Goal: Book appointment/travel/reservation

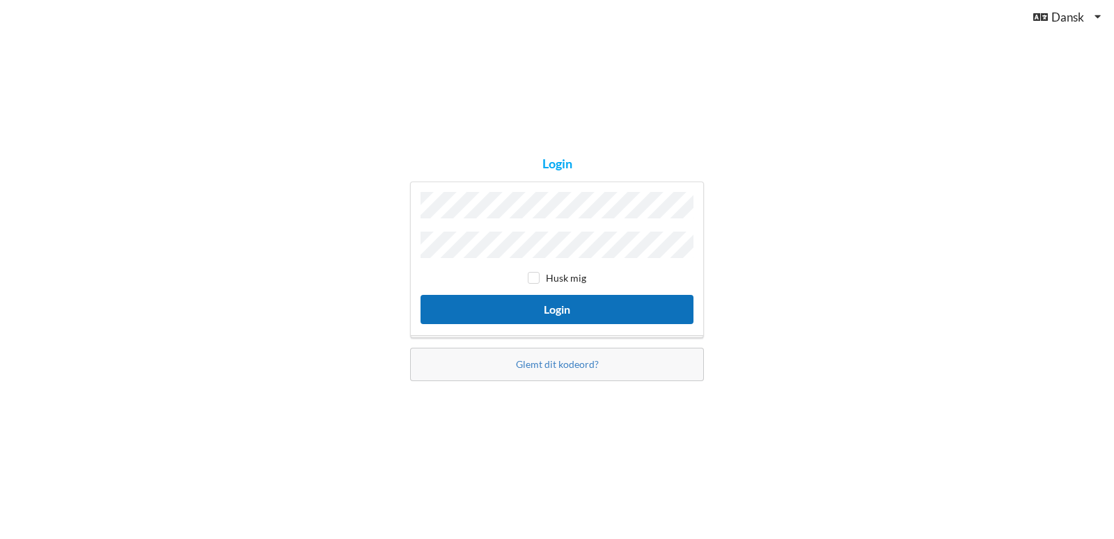
click at [596, 301] on button "Login" at bounding box center [556, 309] width 273 height 29
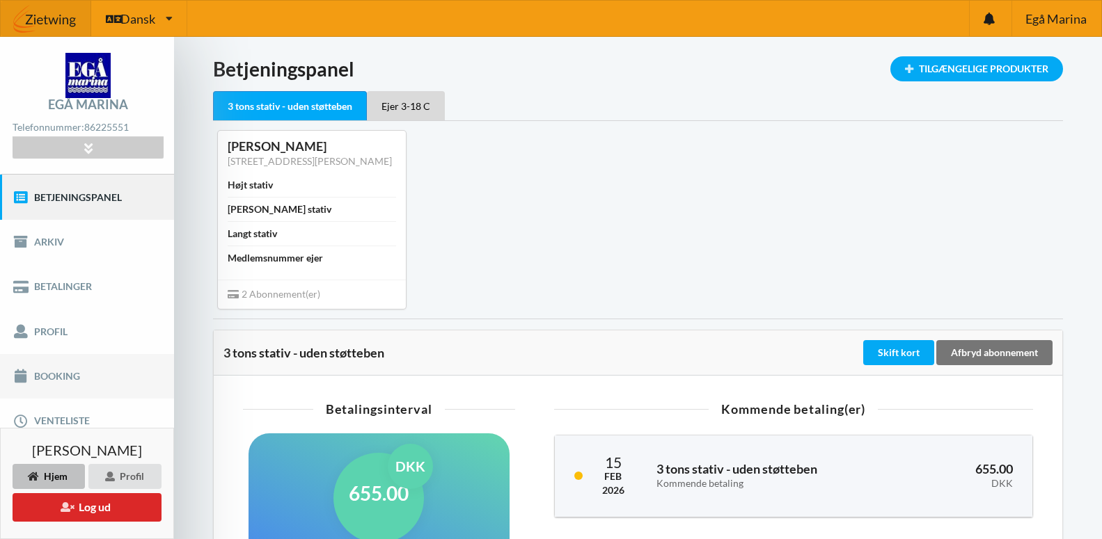
click at [44, 374] on link "Booking" at bounding box center [87, 376] width 174 height 45
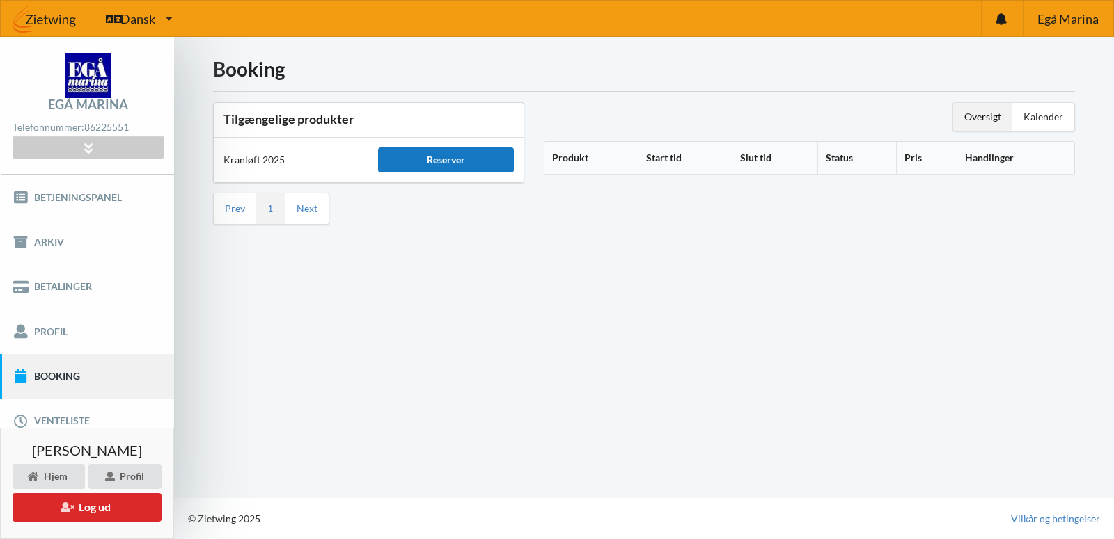
click at [453, 159] on div "Reserver" at bounding box center [445, 160] width 135 height 25
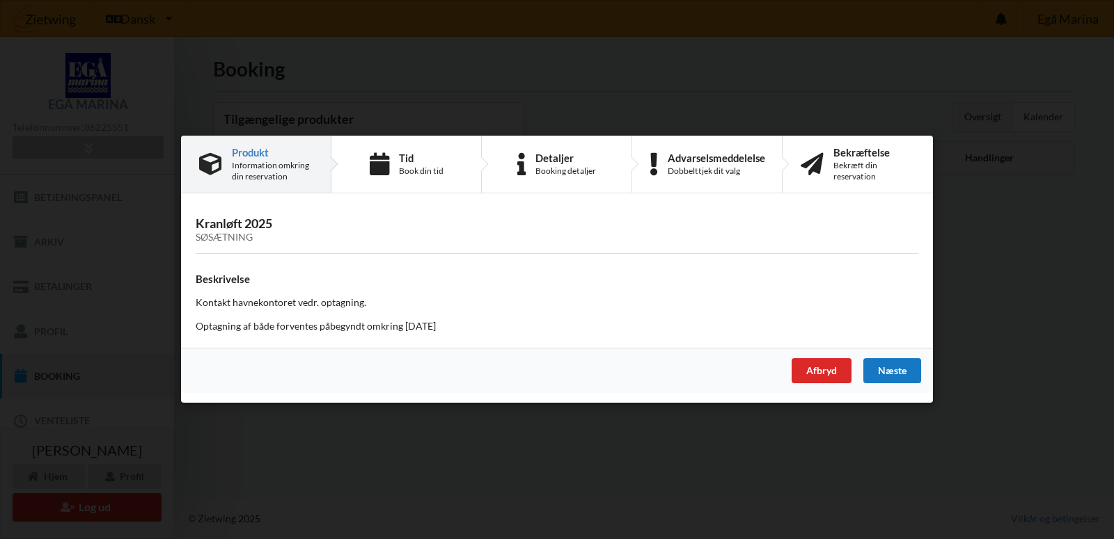
click at [895, 370] on div "Næste" at bounding box center [892, 371] width 58 height 25
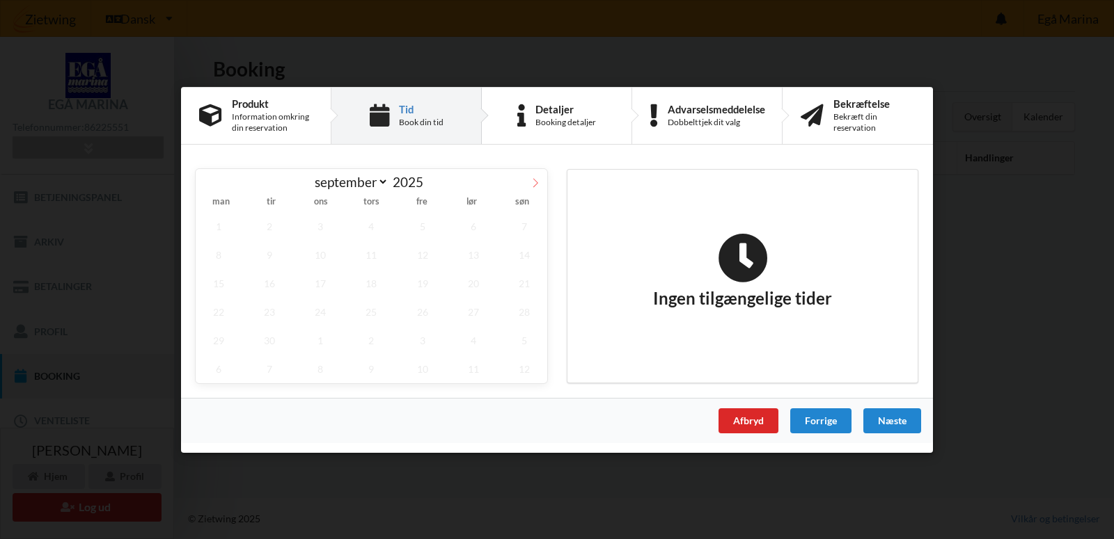
click at [534, 181] on icon at bounding box center [535, 182] width 10 height 10
select select "9"
click at [219, 312] on span "20" at bounding box center [219, 311] width 46 height 29
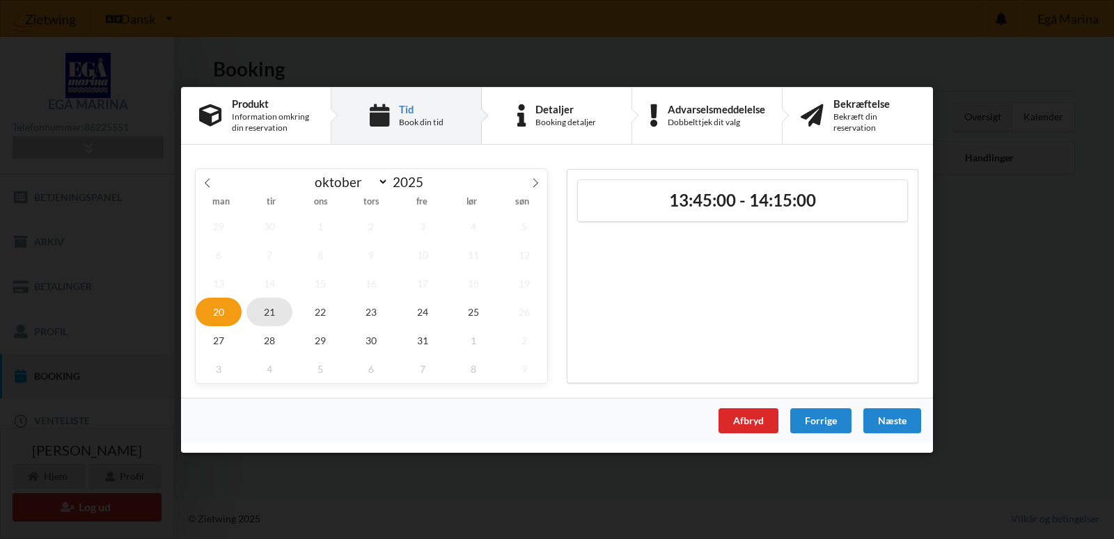
click at [267, 311] on span "21" at bounding box center [269, 311] width 46 height 29
click at [339, 480] on div "Handelsbetingelser Ved at benytte dig af Virksomhedens juridiske navn services …" at bounding box center [557, 269] width 1114 height 539
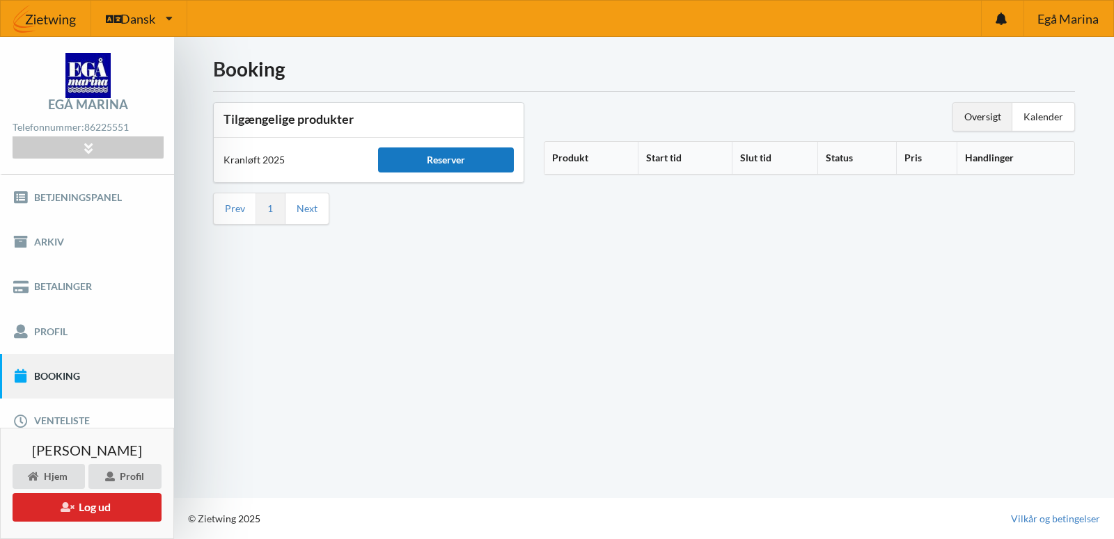
click at [449, 159] on div "Reserver" at bounding box center [445, 160] width 135 height 25
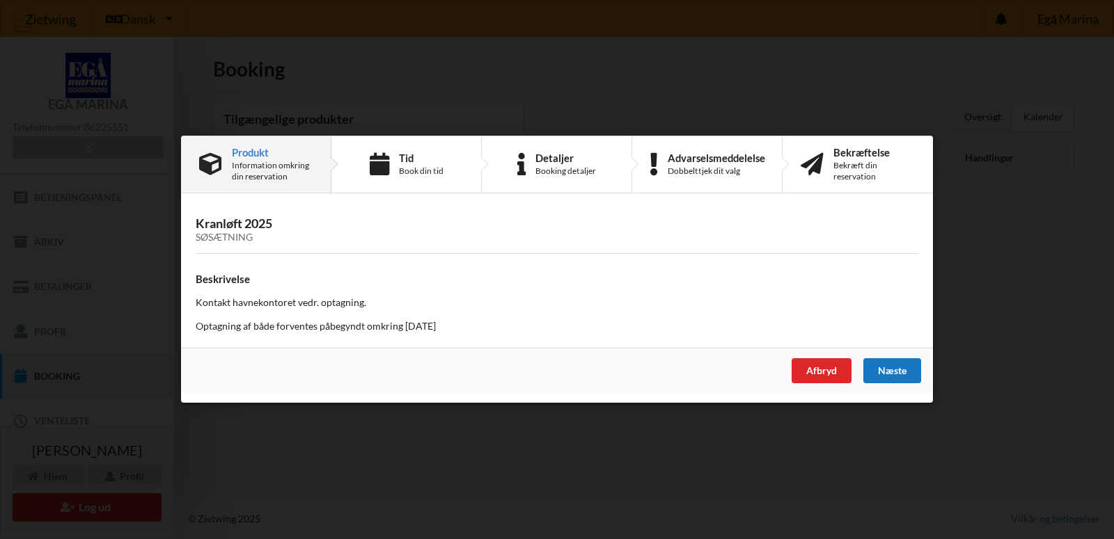
click at [898, 367] on div "Næste" at bounding box center [892, 371] width 58 height 25
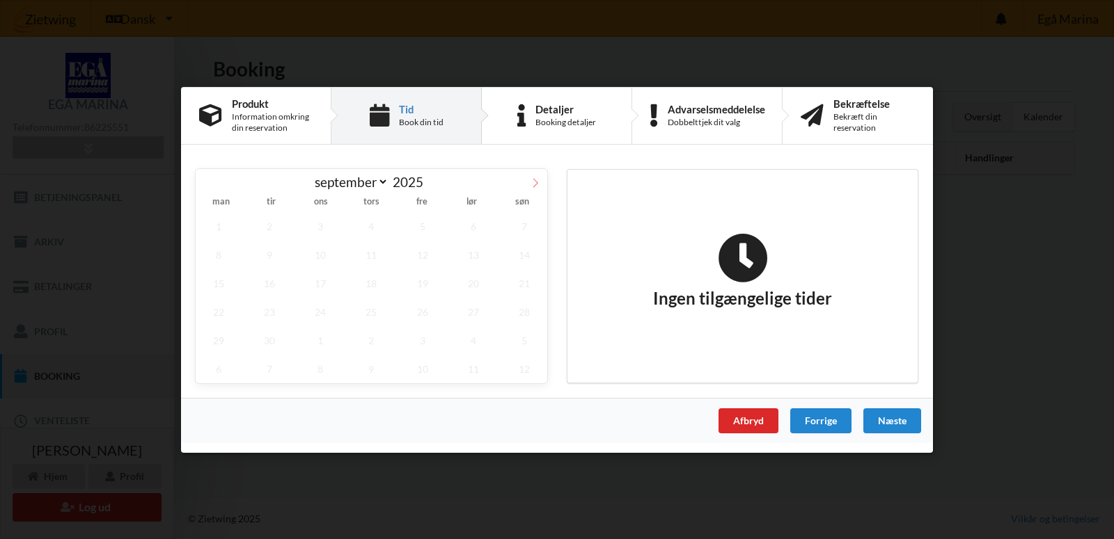
click at [533, 180] on icon at bounding box center [535, 182] width 10 height 10
select select "9"
click at [223, 311] on span "20" at bounding box center [219, 311] width 46 height 29
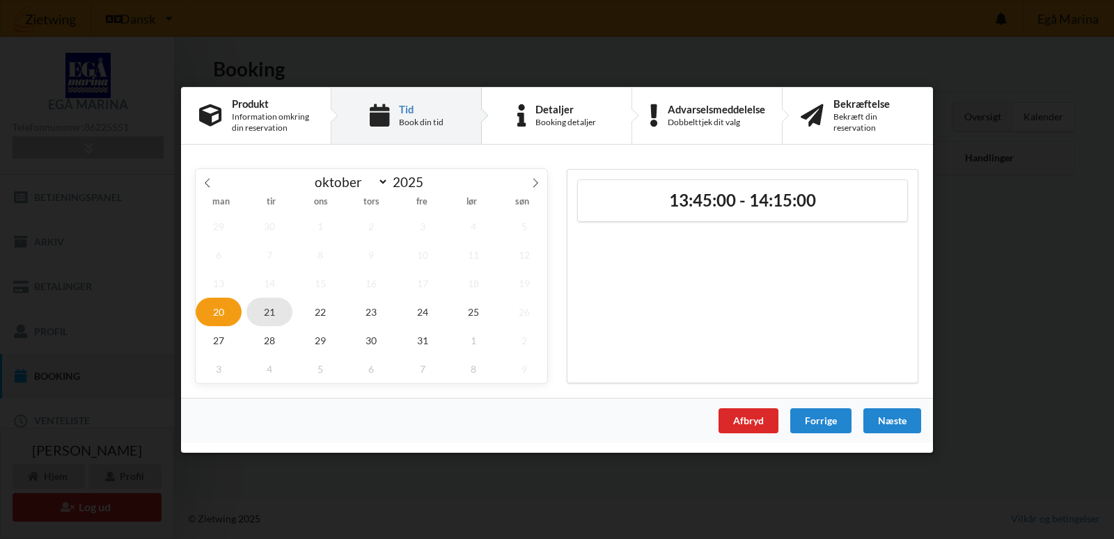
click at [269, 311] on span "21" at bounding box center [269, 311] width 46 height 29
click at [322, 315] on span "22" at bounding box center [320, 311] width 46 height 29
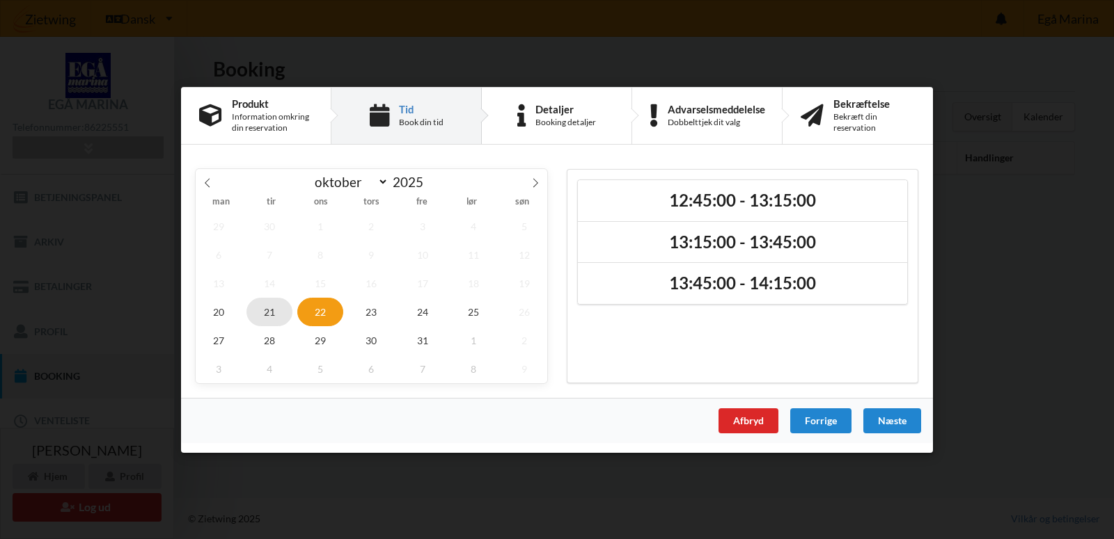
click at [267, 312] on span "21" at bounding box center [269, 311] width 46 height 29
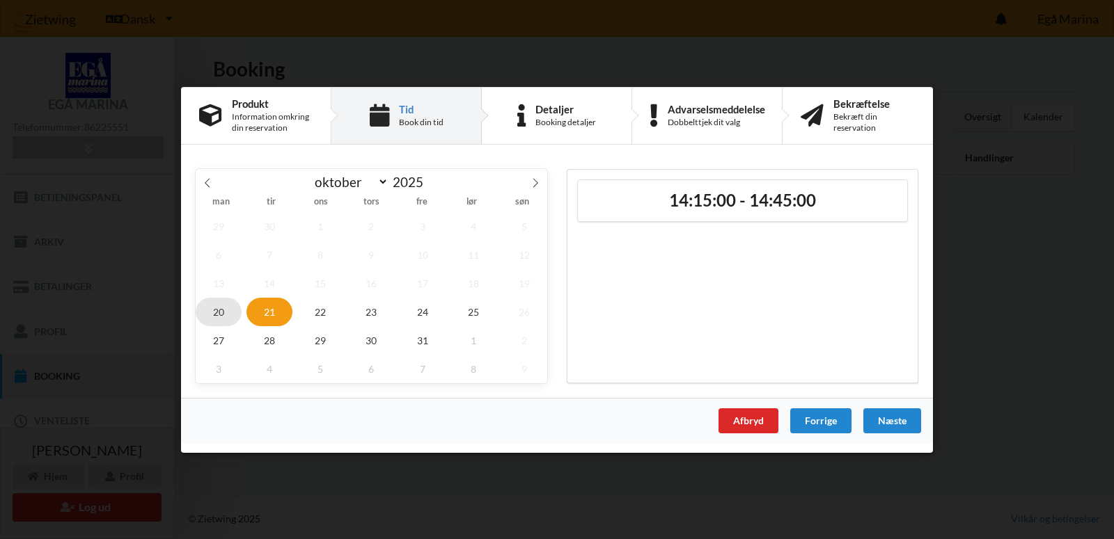
click at [216, 310] on span "20" at bounding box center [219, 311] width 46 height 29
click at [322, 311] on span "22" at bounding box center [320, 311] width 46 height 29
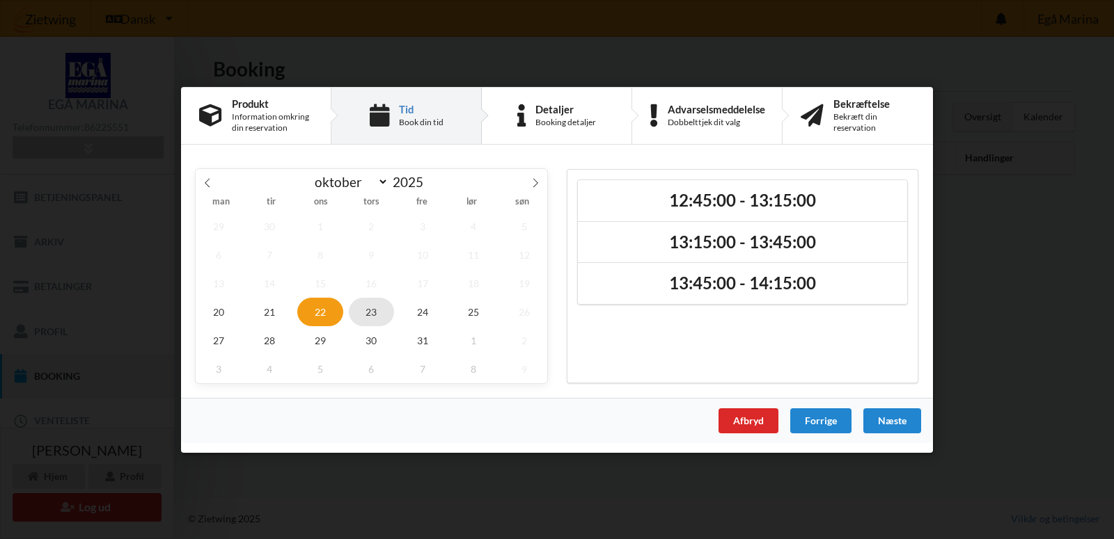
click at [370, 308] on span "23" at bounding box center [372, 311] width 46 height 29
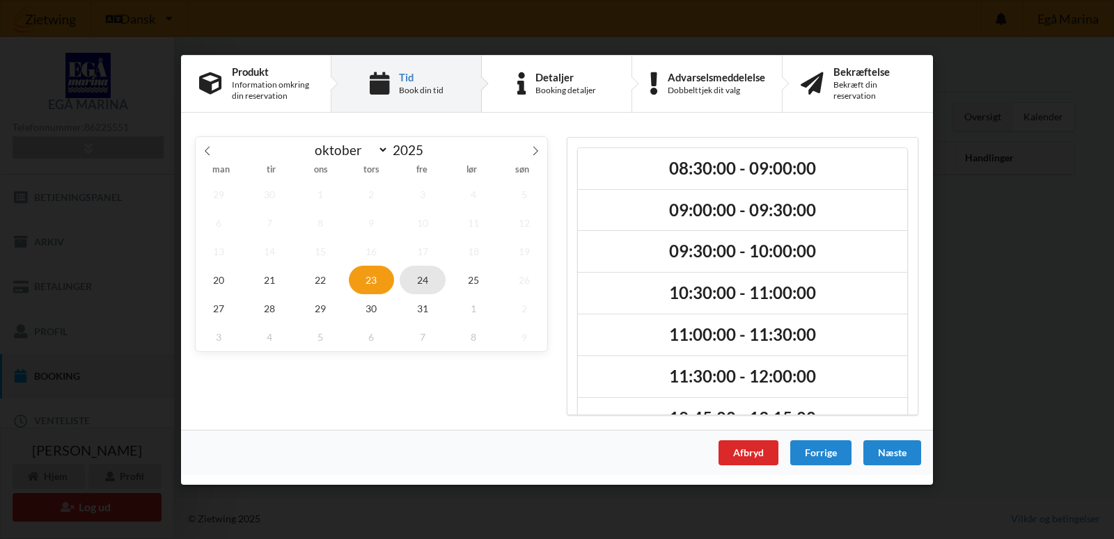
click at [420, 277] on span "24" at bounding box center [422, 279] width 46 height 29
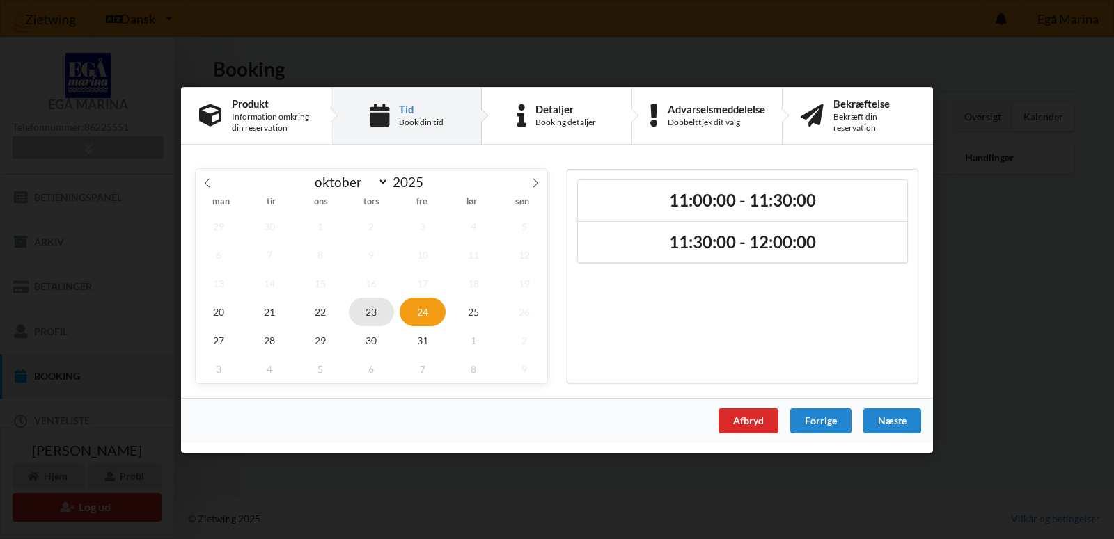
click at [368, 308] on span "23" at bounding box center [372, 311] width 46 height 29
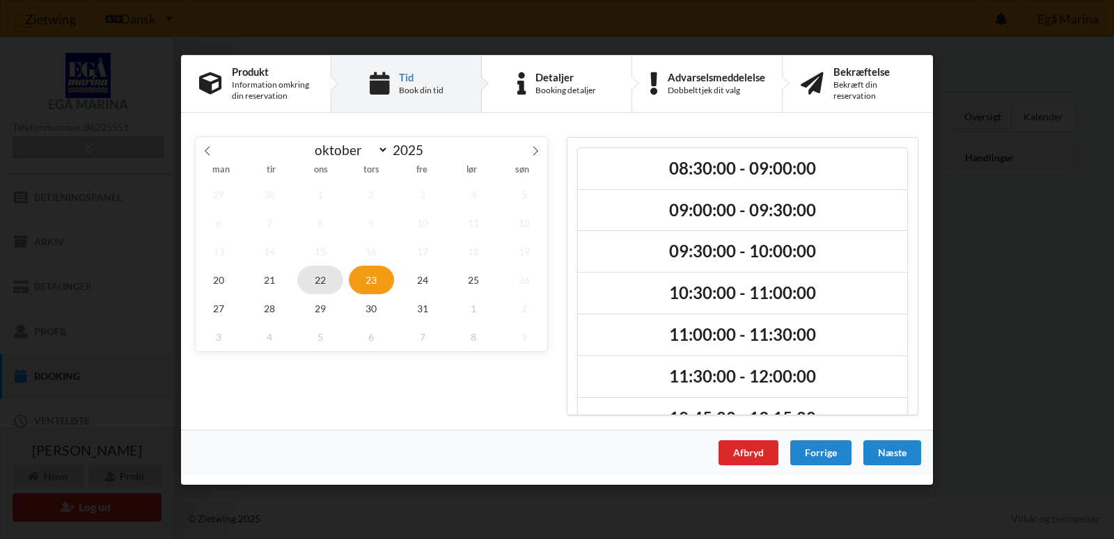
click at [318, 281] on span "22" at bounding box center [320, 279] width 46 height 29
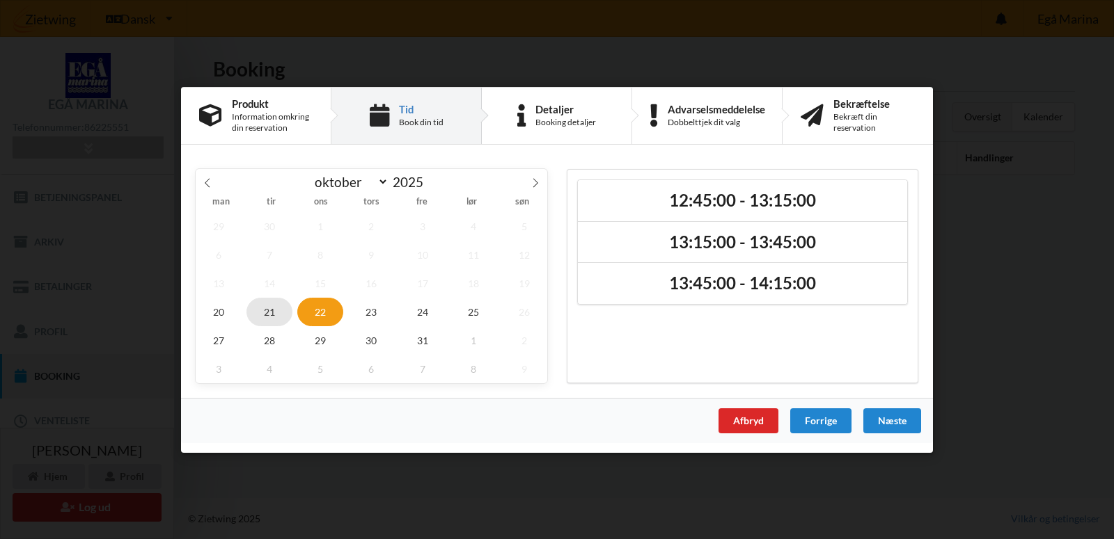
click at [268, 312] on span "21" at bounding box center [269, 311] width 46 height 29
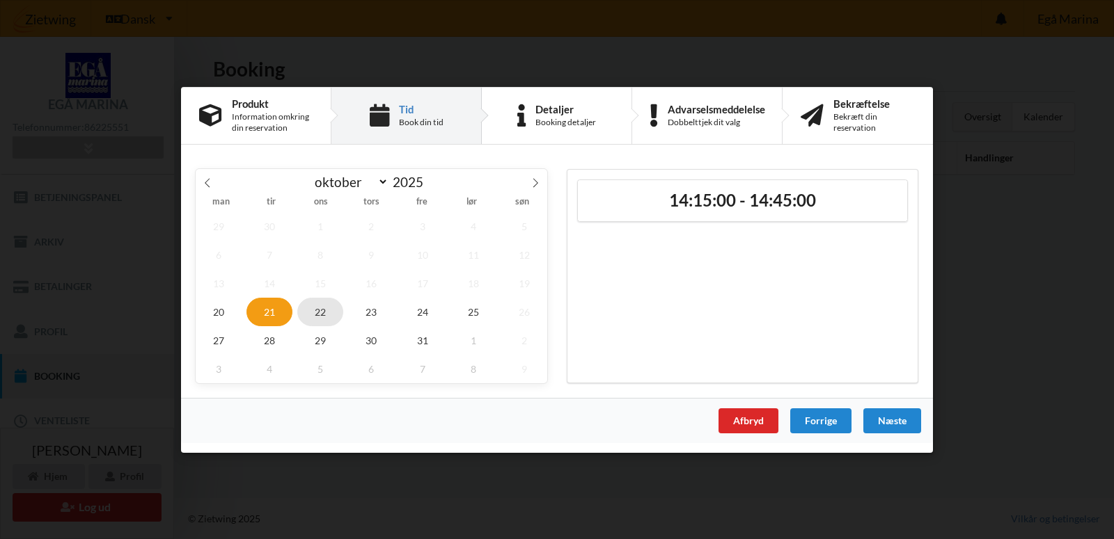
click at [318, 310] on span "22" at bounding box center [320, 311] width 46 height 29
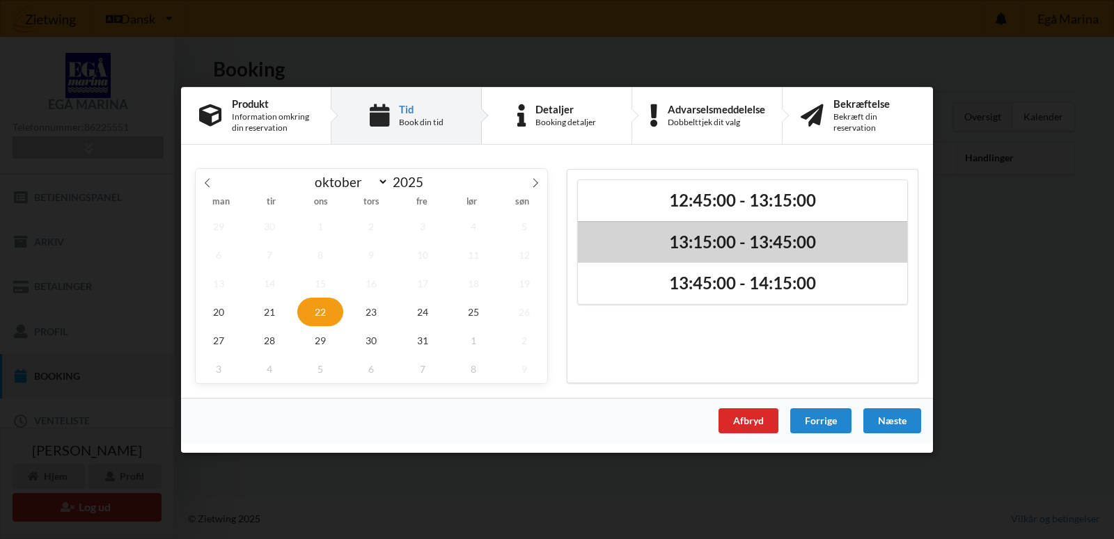
click at [713, 243] on h2 "13:15:00 - 13:45:00" at bounding box center [742, 242] width 310 height 22
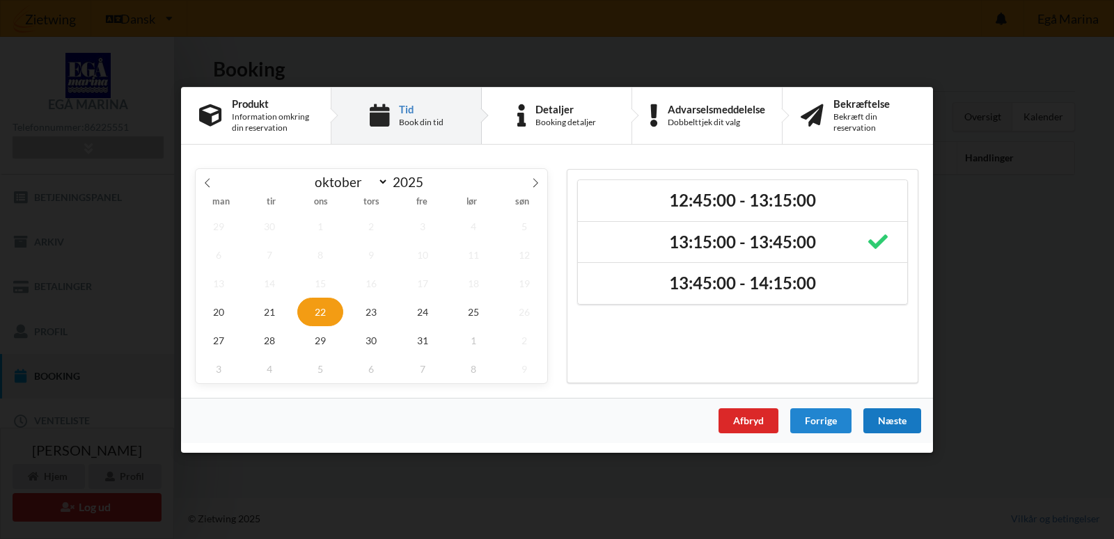
click at [898, 417] on div "Næste" at bounding box center [892, 420] width 58 height 25
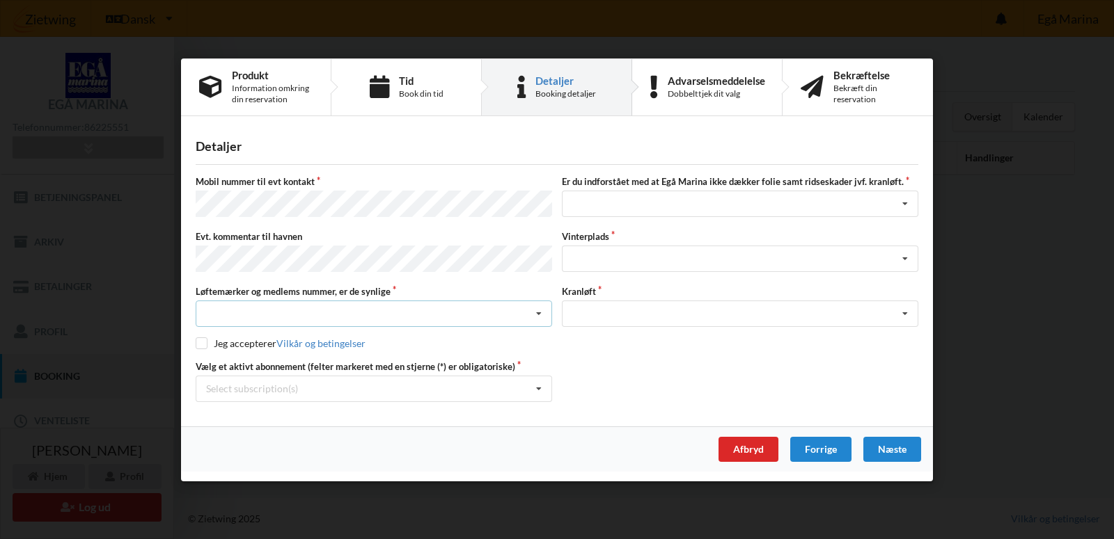
click at [538, 310] on icon at bounding box center [538, 314] width 21 height 26
click at [516, 362] on div "Ja, mine mærker er synlige og intakte" at bounding box center [373, 365] width 355 height 26
click at [200, 340] on input "checkbox" at bounding box center [202, 344] width 12 height 12
checkbox input "true"
click at [905, 207] on icon at bounding box center [904, 204] width 21 height 26
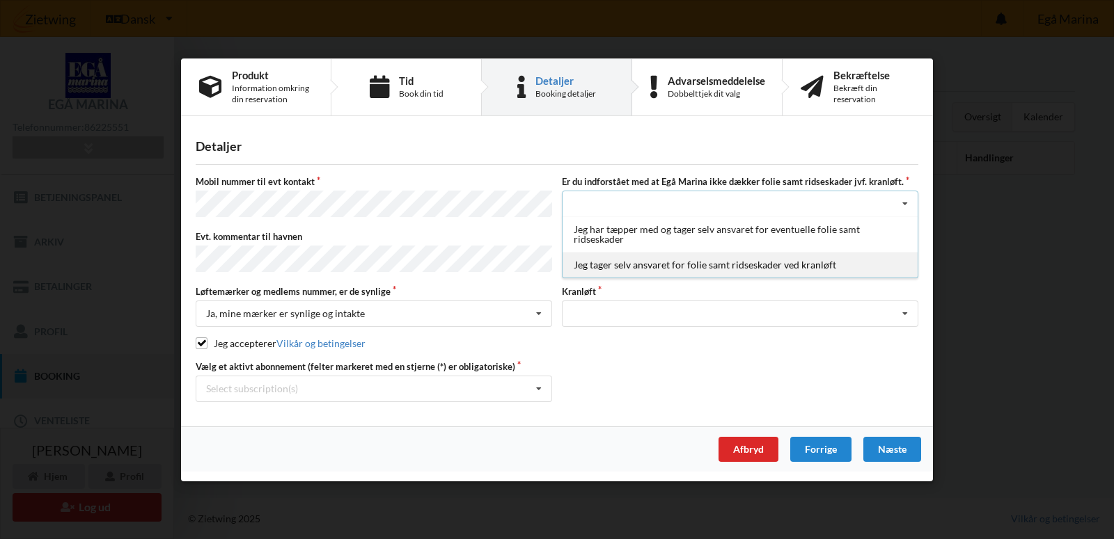
click at [901, 267] on div "Jeg tager selv ansvaret for folie samt ridseskader ved kranløft" at bounding box center [739, 265] width 355 height 26
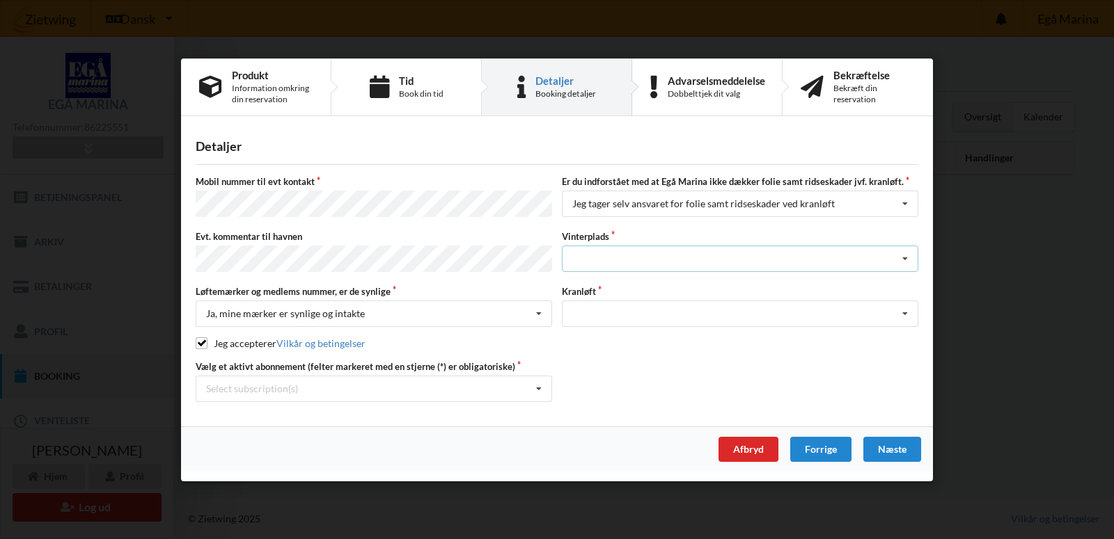
click at [903, 259] on icon at bounding box center [904, 259] width 21 height 26
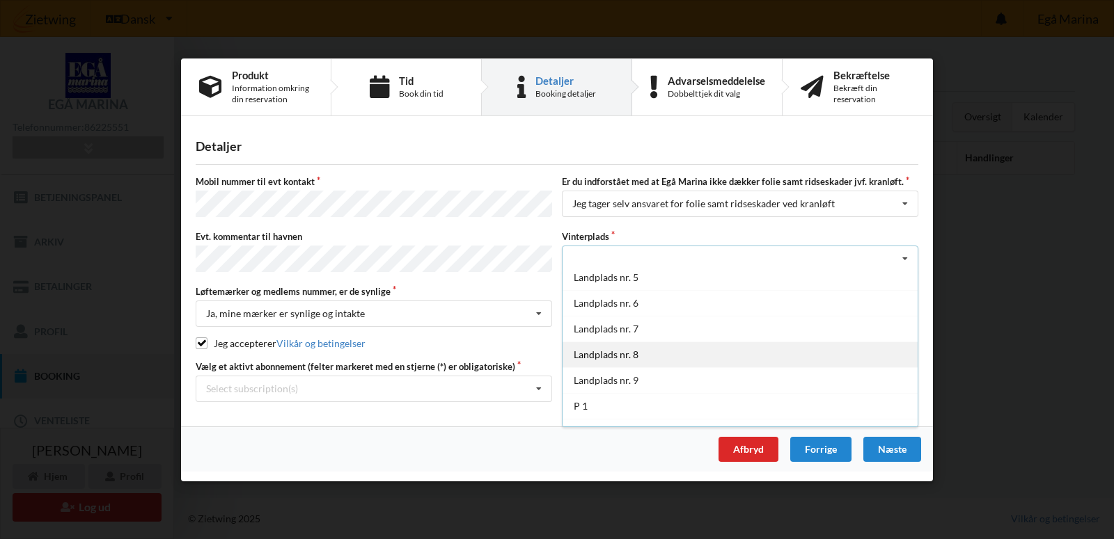
click at [626, 356] on div "Landplads nr. 8" at bounding box center [739, 355] width 355 height 26
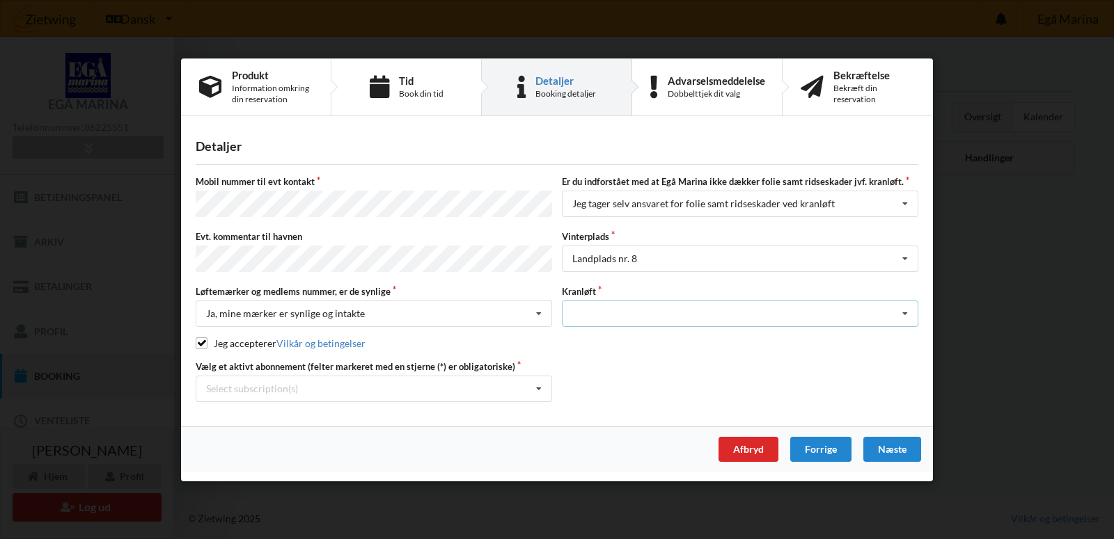
click at [906, 308] on icon at bounding box center [904, 314] width 21 height 26
click at [905, 333] on div "Optagning" at bounding box center [739, 339] width 355 height 26
click at [537, 384] on icon at bounding box center [538, 389] width 21 height 26
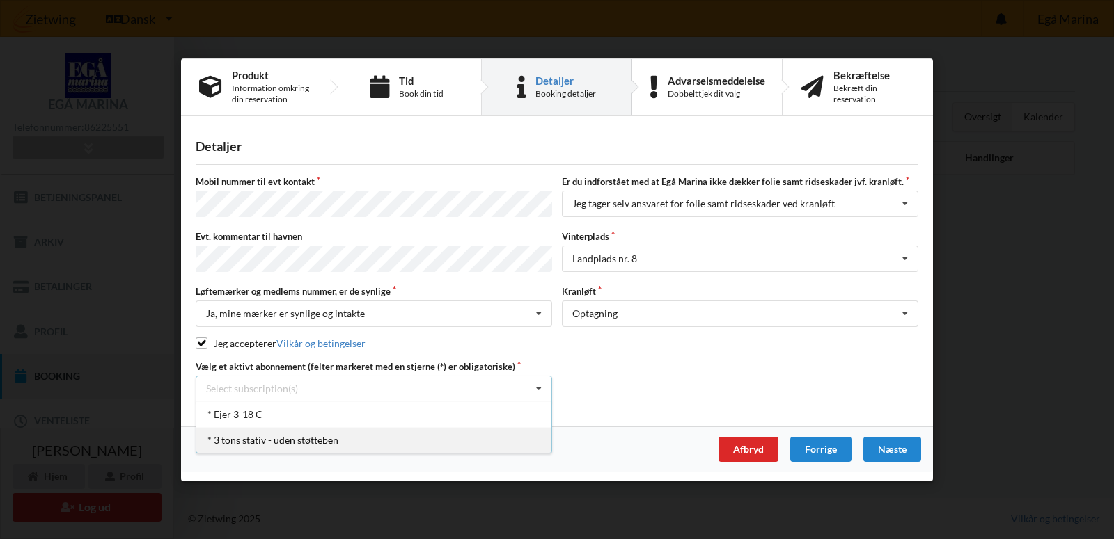
click at [524, 441] on div "* 3 tons stativ - uden støtteben" at bounding box center [373, 440] width 355 height 26
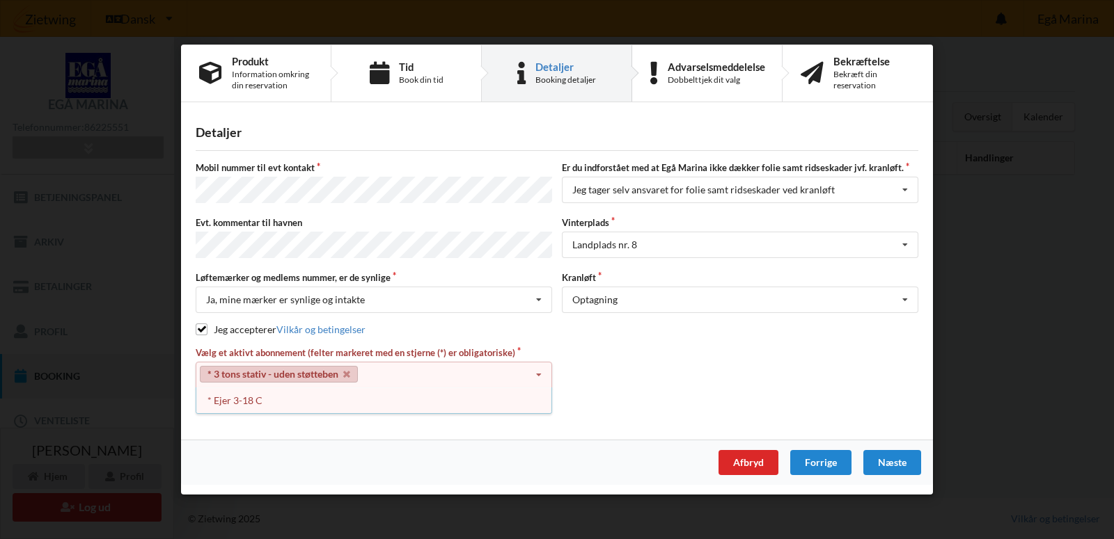
click at [607, 368] on div "Vælg et aktivt abonnement (felter markeret med en stjerne (*) er obligatoriske)…" at bounding box center [557, 381] width 732 height 69
click at [537, 371] on icon at bounding box center [538, 376] width 21 height 26
click at [347, 370] on icon at bounding box center [346, 374] width 7 height 9
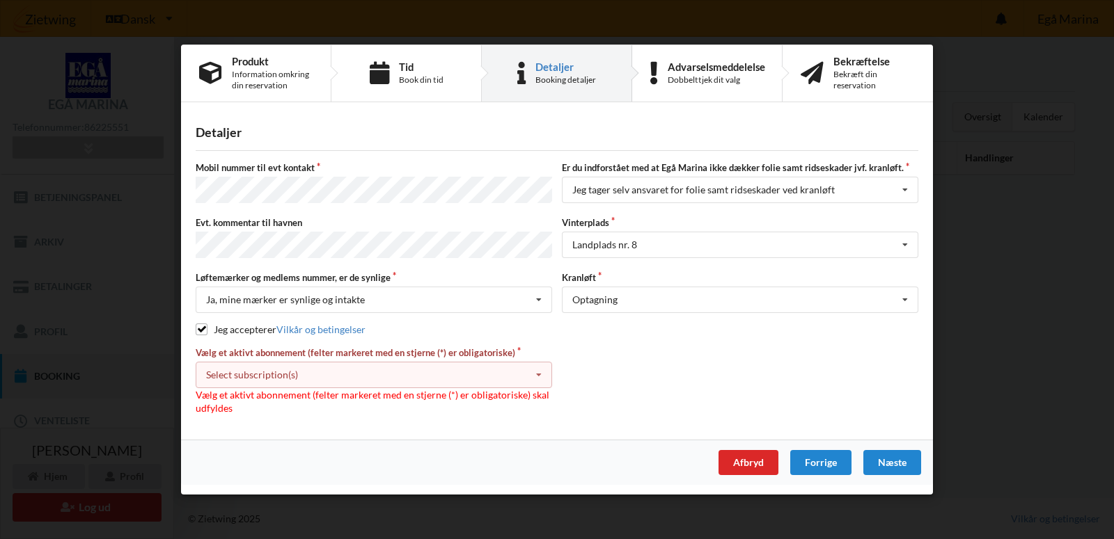
click at [347, 370] on div "Select subscription(s) * Ejer 3-18 C * 3 tons stativ - uden støtteben" at bounding box center [374, 375] width 356 height 26
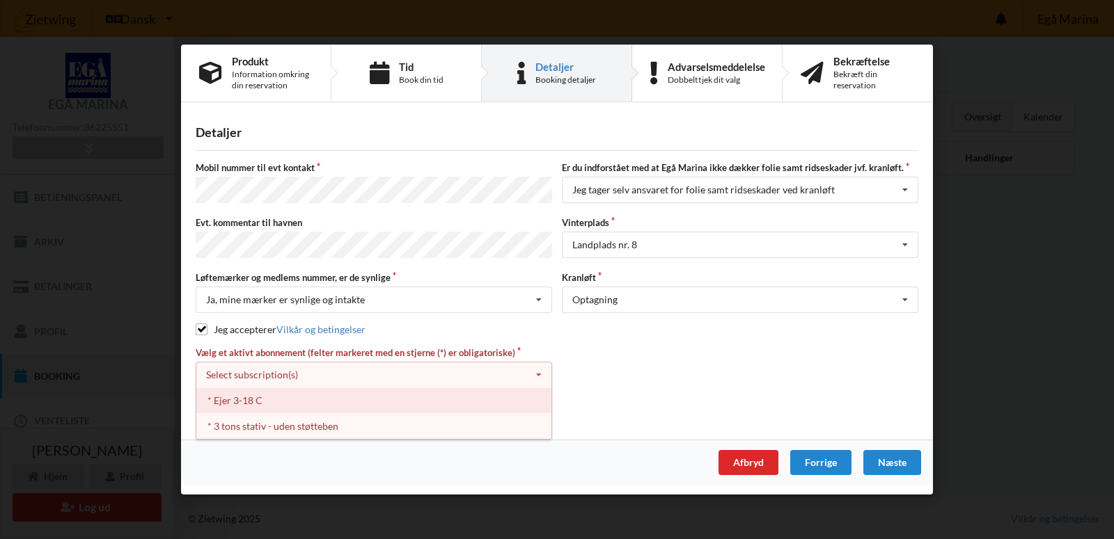
click at [341, 395] on div "* Ejer 3-18 C" at bounding box center [373, 401] width 355 height 26
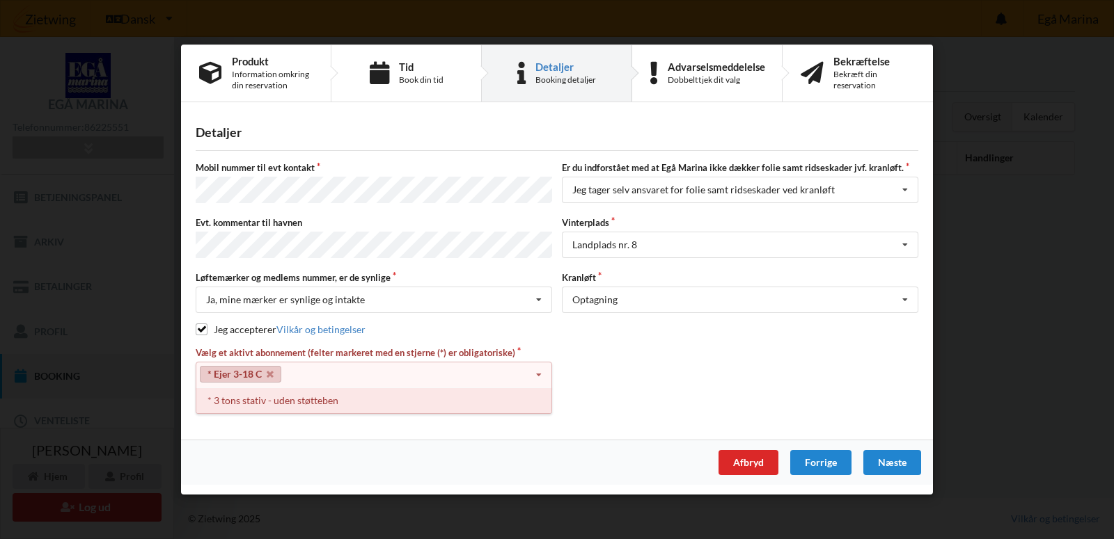
click at [347, 402] on div "* 3 tons stativ - uden støtteben" at bounding box center [373, 401] width 355 height 26
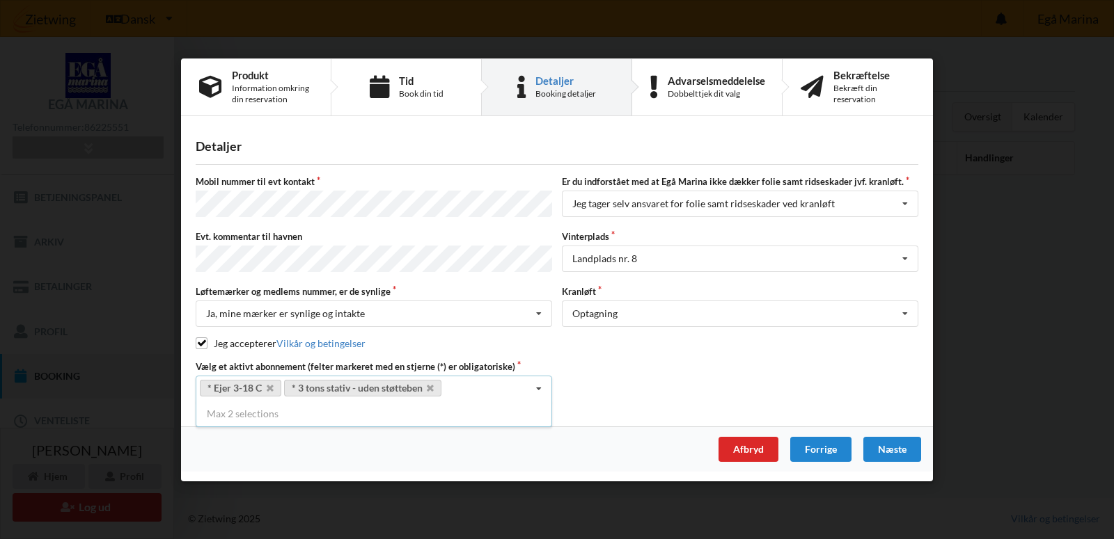
click at [685, 384] on div "Vælg et aktivt abonnement (felter markeret med en stjerne (*) er obligatoriske)…" at bounding box center [557, 381] width 732 height 42
click at [893, 442] on div "Næste" at bounding box center [892, 448] width 58 height 25
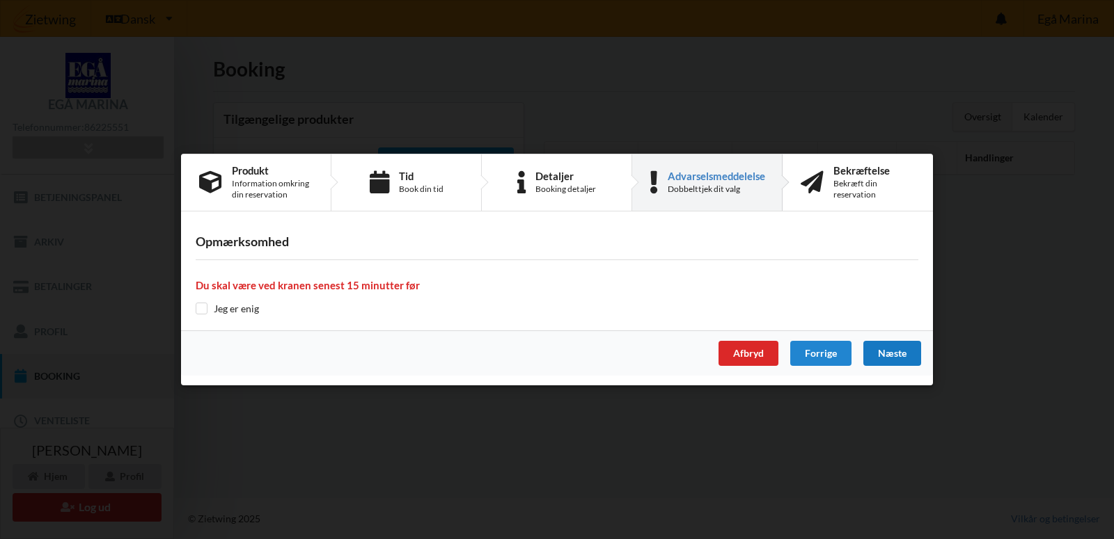
click at [889, 350] on div "Næste" at bounding box center [892, 353] width 58 height 25
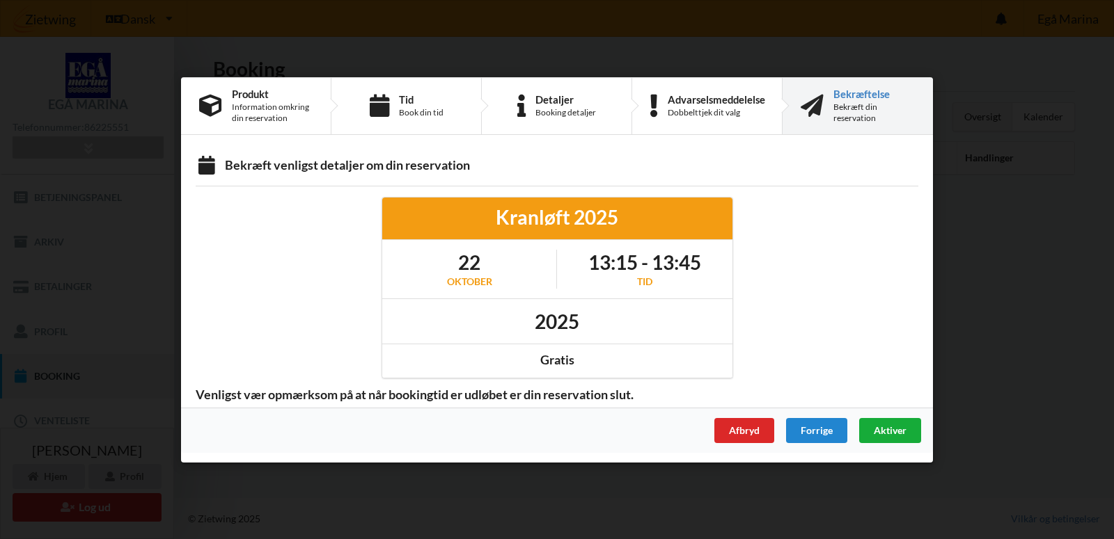
click at [887, 429] on span "Aktiver" at bounding box center [889, 430] width 33 height 12
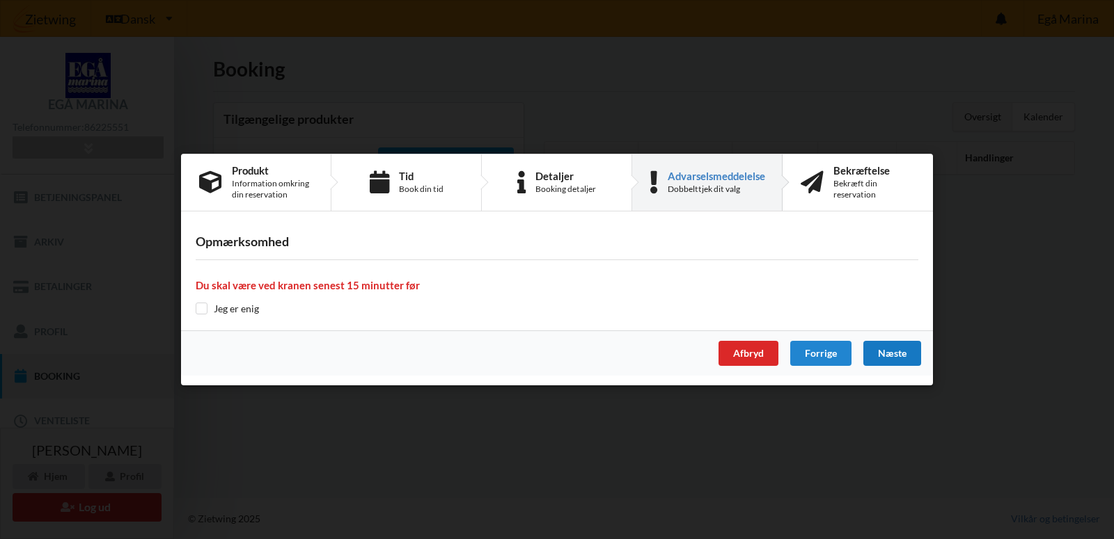
click at [901, 348] on div "Næste" at bounding box center [892, 353] width 58 height 25
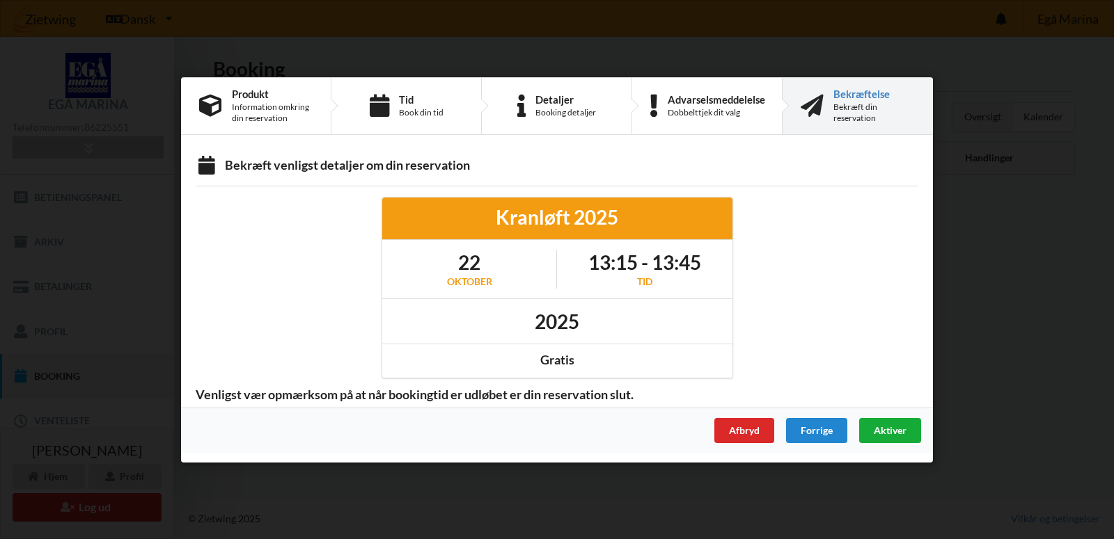
click at [900, 427] on span "Aktiver" at bounding box center [889, 430] width 33 height 12
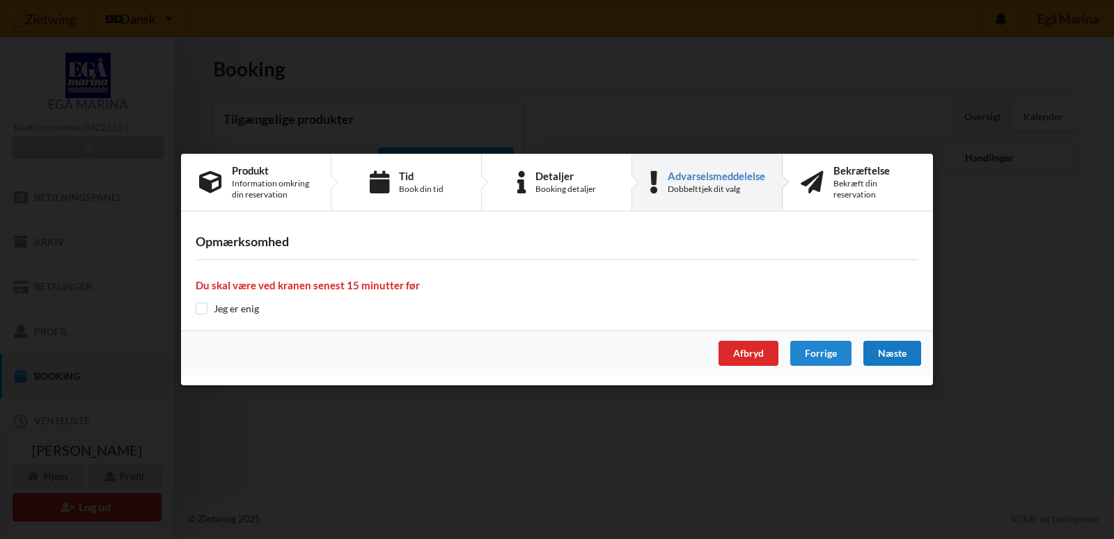
click at [700, 188] on div "Dobbelttjek dit valg" at bounding box center [715, 189] width 97 height 11
click at [693, 167] on div "Advarselsmeddelelse Dobbelttjek dit valg" at bounding box center [707, 183] width 150 height 56
click at [892, 351] on div "Næste" at bounding box center [892, 353] width 58 height 25
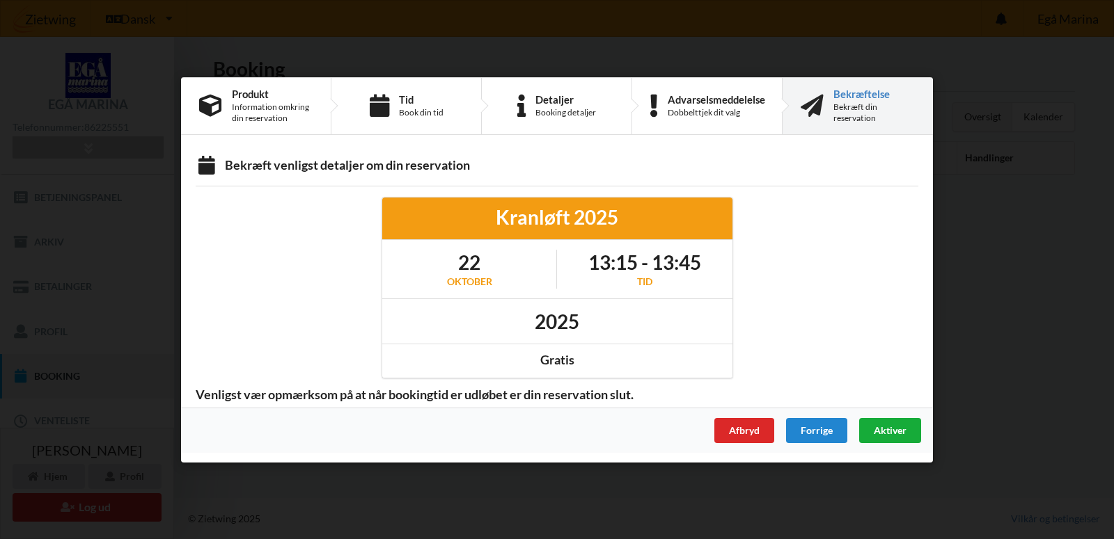
click at [892, 425] on span "Aktiver" at bounding box center [889, 430] width 33 height 12
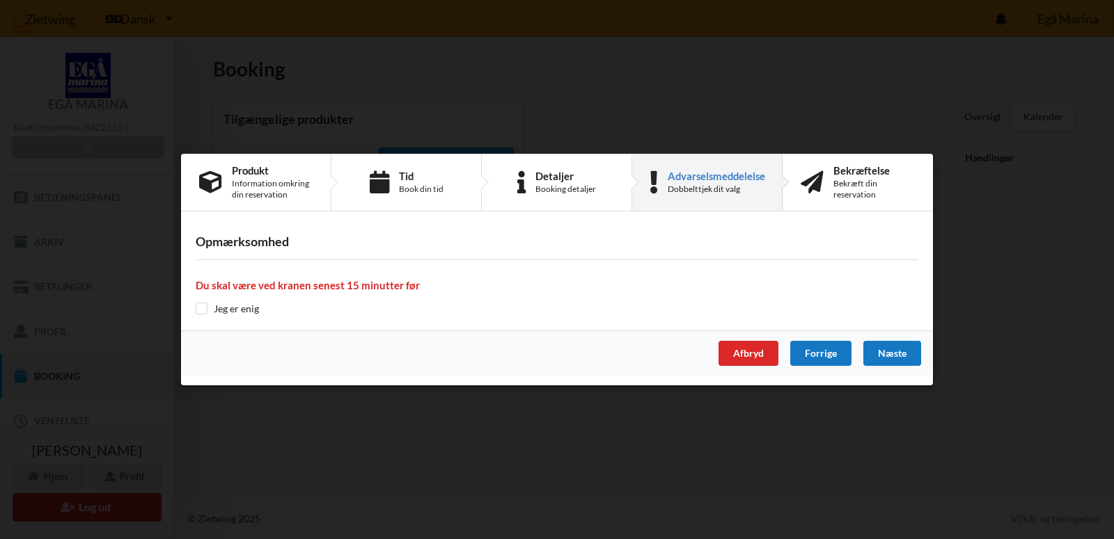
click at [807, 353] on div "Forrige" at bounding box center [820, 353] width 61 height 25
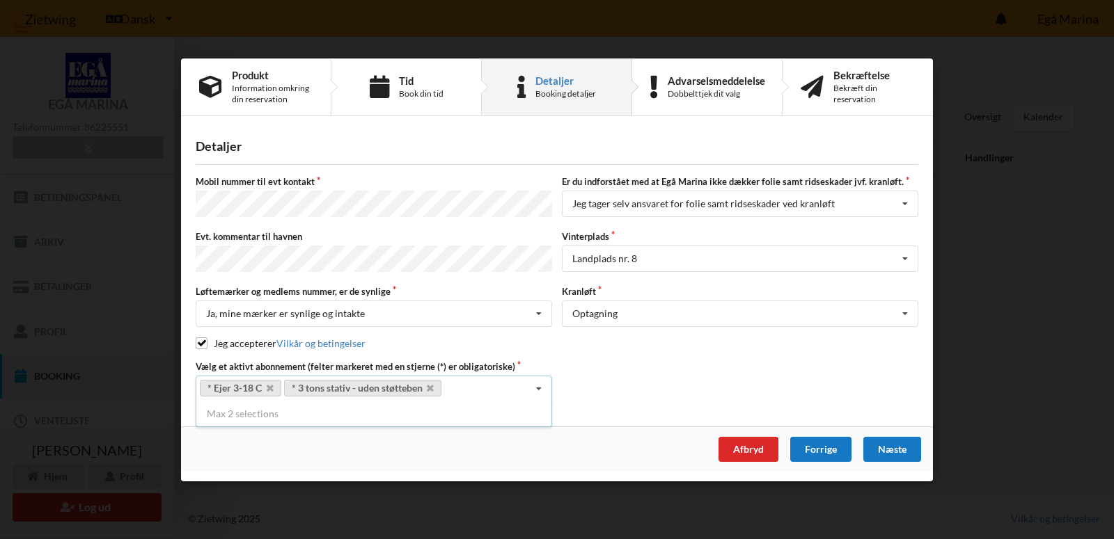
click at [821, 443] on div "Forrige" at bounding box center [820, 448] width 61 height 25
select select "9"
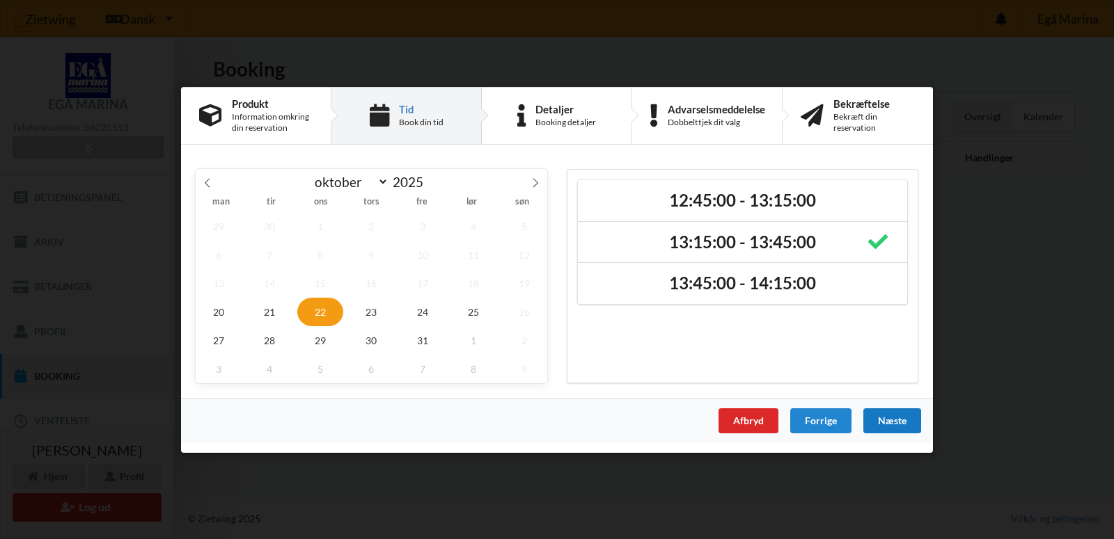
click at [885, 420] on div "Næste" at bounding box center [892, 420] width 58 height 25
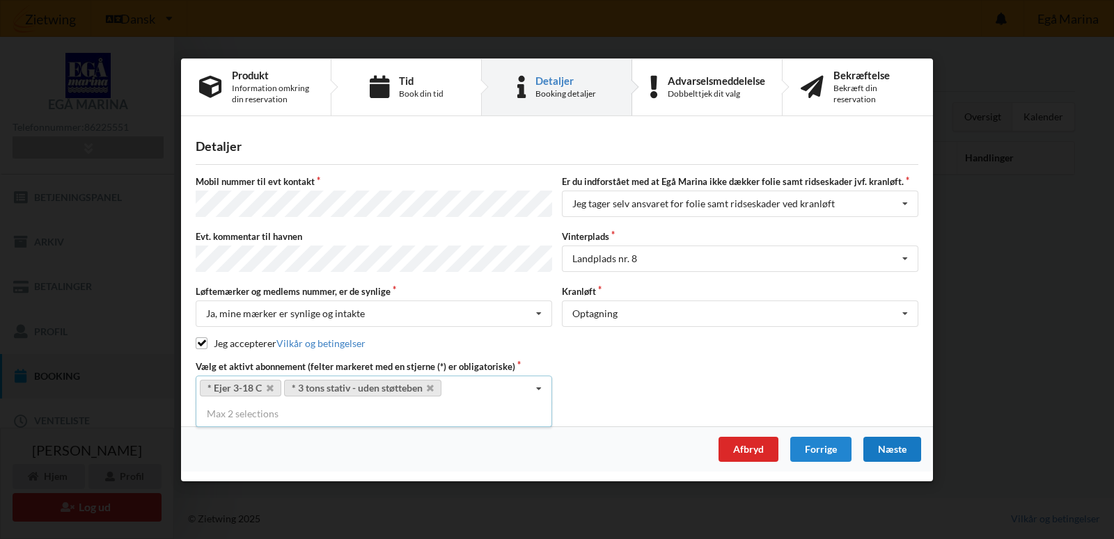
click at [893, 444] on div "Næste" at bounding box center [892, 448] width 58 height 25
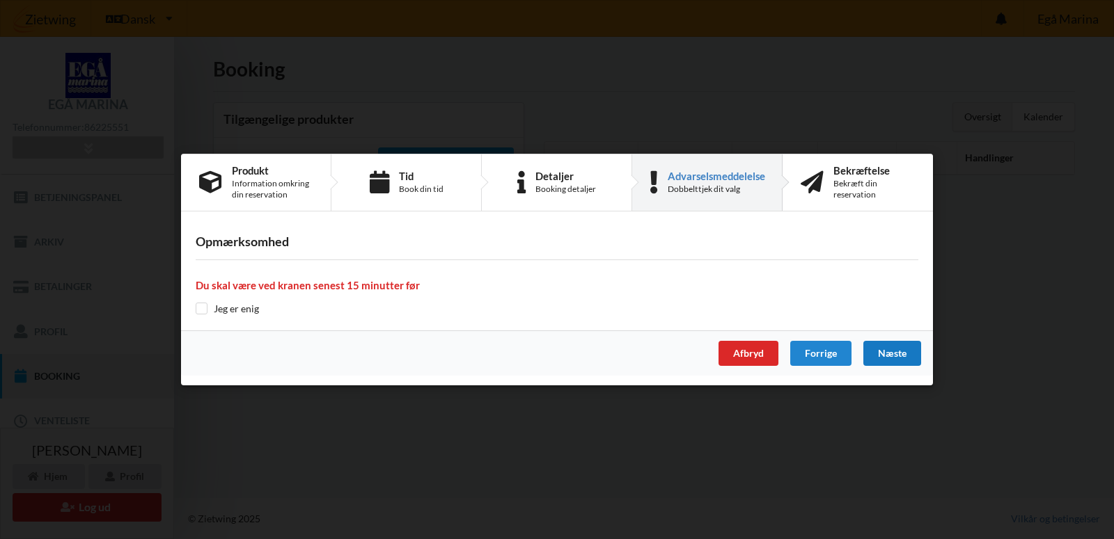
click at [883, 349] on div "Næste" at bounding box center [892, 353] width 58 height 25
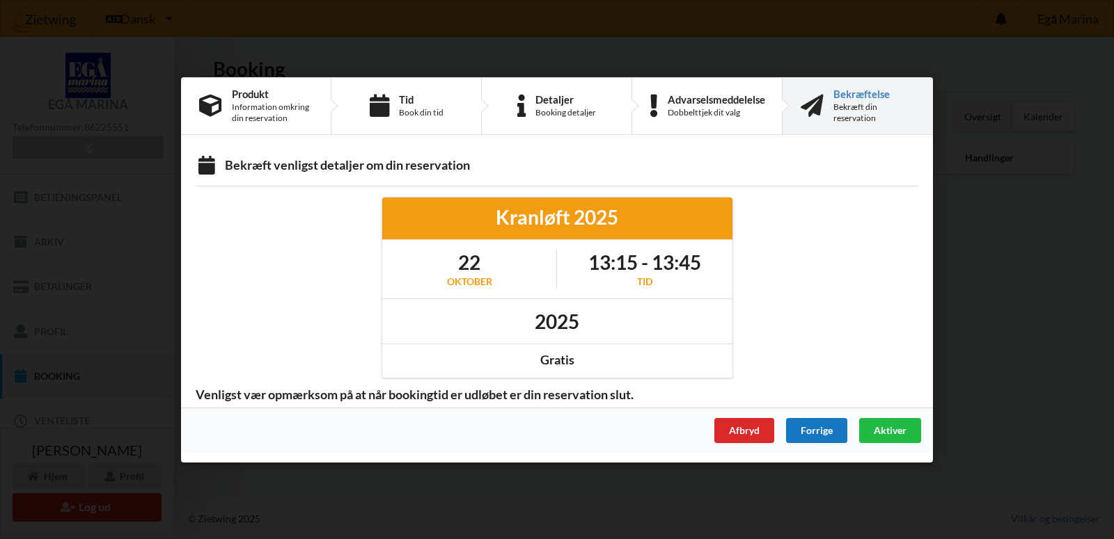
click at [811, 433] on div "Forrige" at bounding box center [816, 430] width 61 height 25
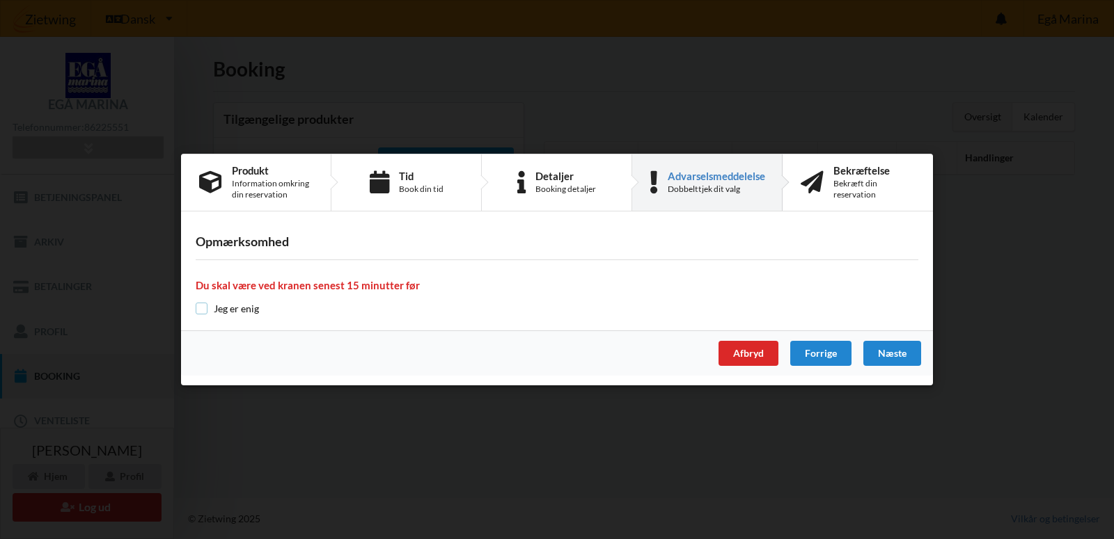
click at [203, 306] on input "checkbox" at bounding box center [202, 309] width 12 height 12
checkbox input "true"
click at [878, 347] on div "Næste" at bounding box center [892, 353] width 58 height 25
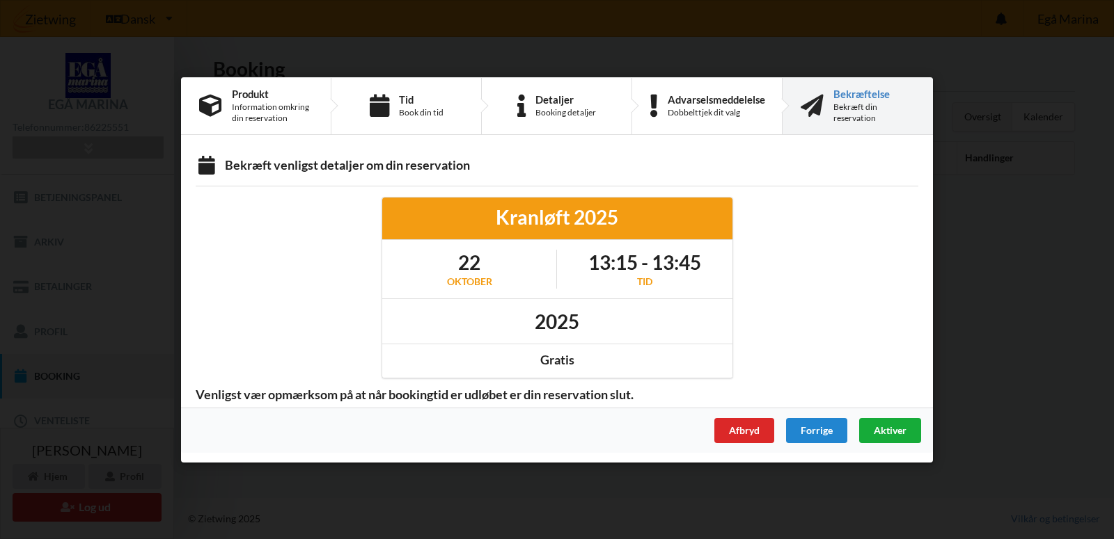
click at [888, 428] on span "Aktiver" at bounding box center [889, 430] width 33 height 12
